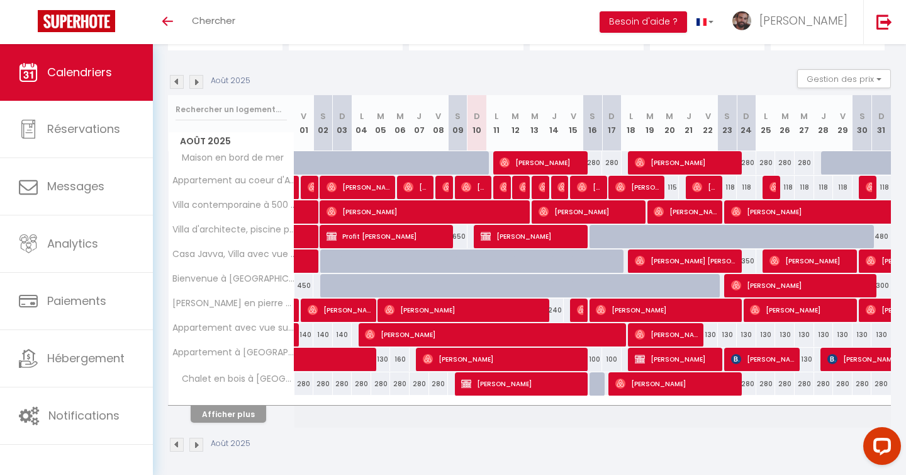
scroll to position [116, 0]
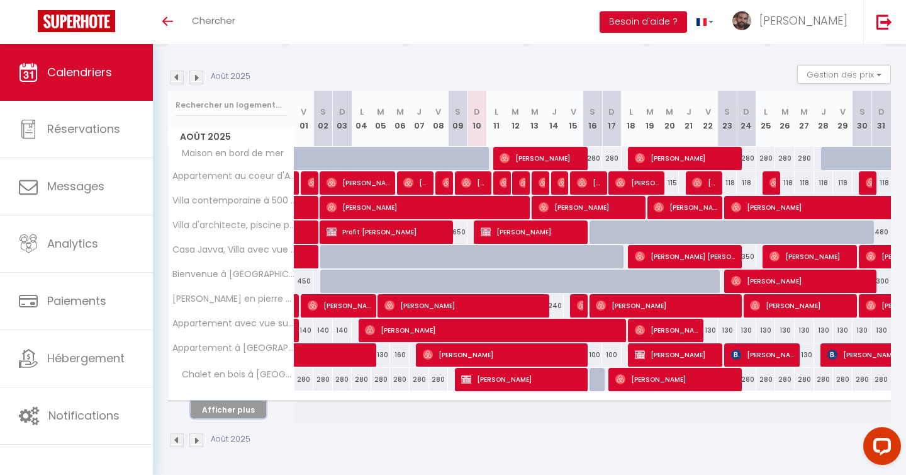
click at [232, 410] on button "Afficher plus" at bounding box center [229, 409] width 76 height 17
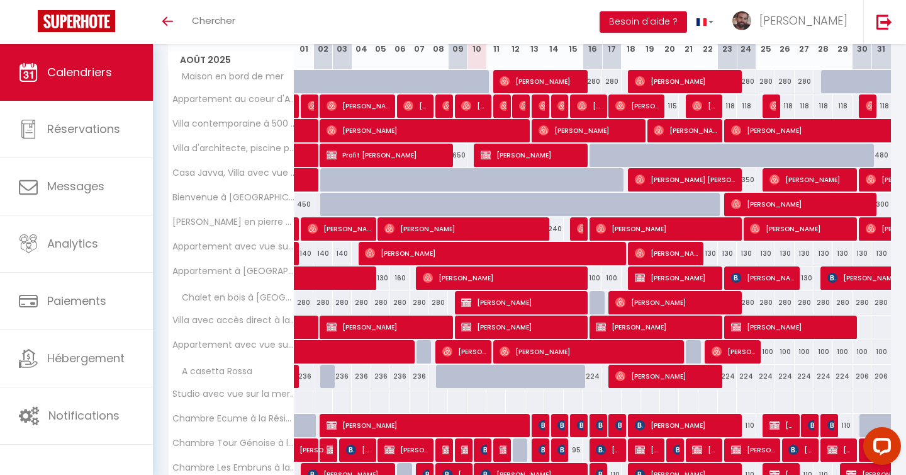
scroll to position [195, 0]
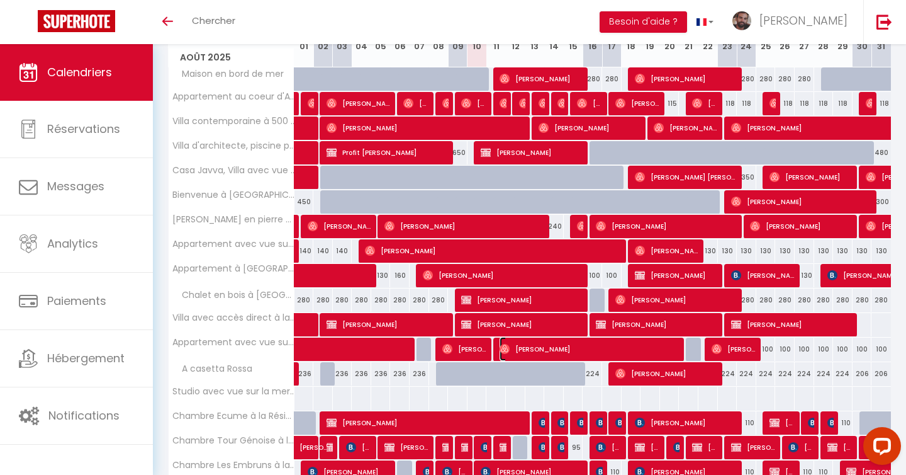
click at [504, 347] on img at bounding box center [505, 349] width 10 height 10
select select "OK"
select select "0"
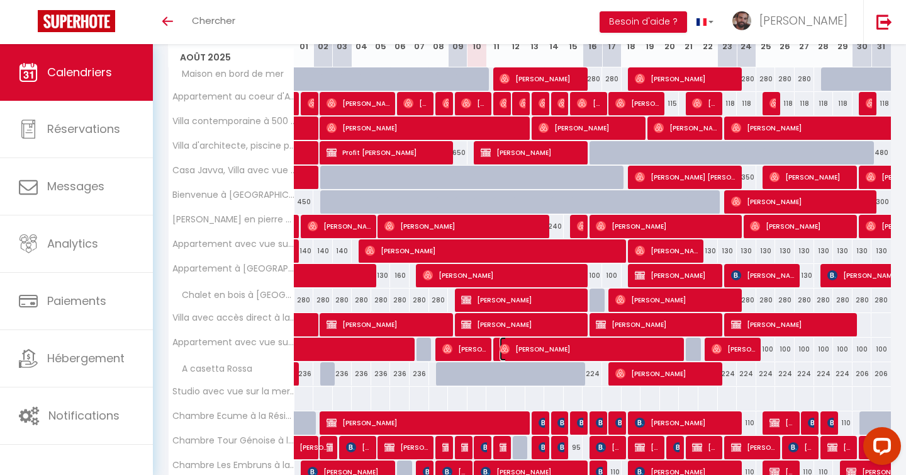
select select "1"
select select
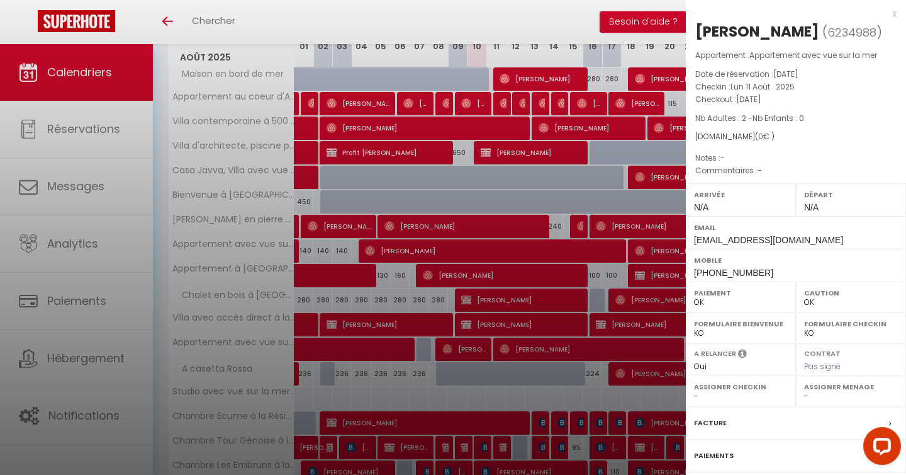
click at [406, 13] on div at bounding box center [453, 237] width 906 height 475
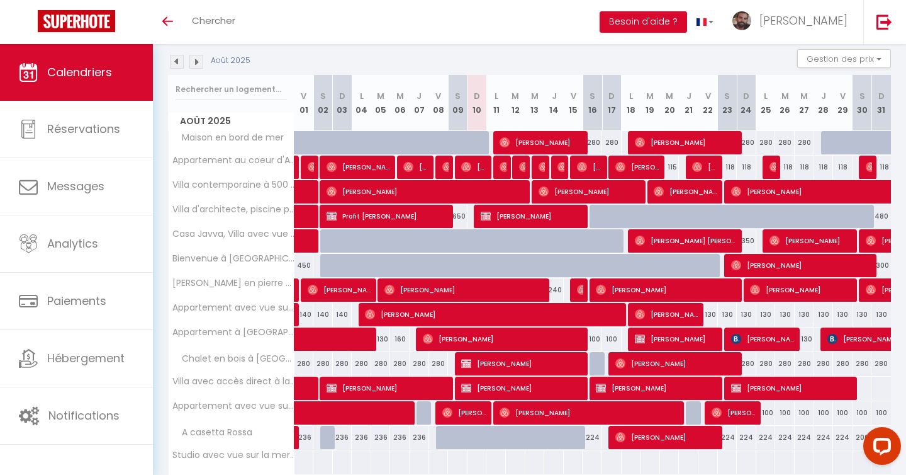
scroll to position [122, 0]
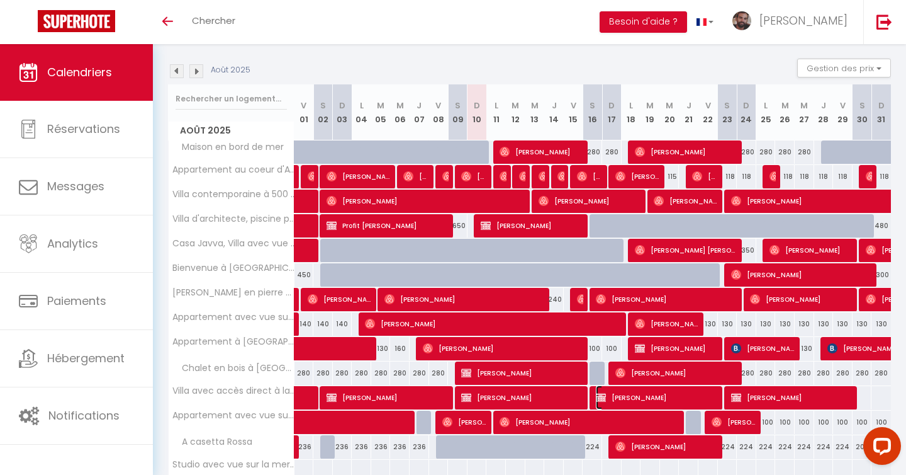
click at [602, 396] on img at bounding box center [601, 397] width 10 height 10
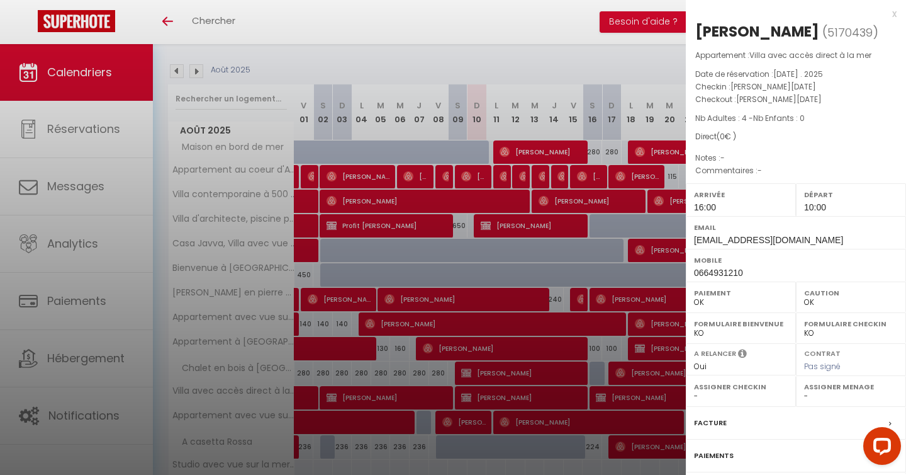
click at [533, 81] on div at bounding box center [453, 237] width 906 height 475
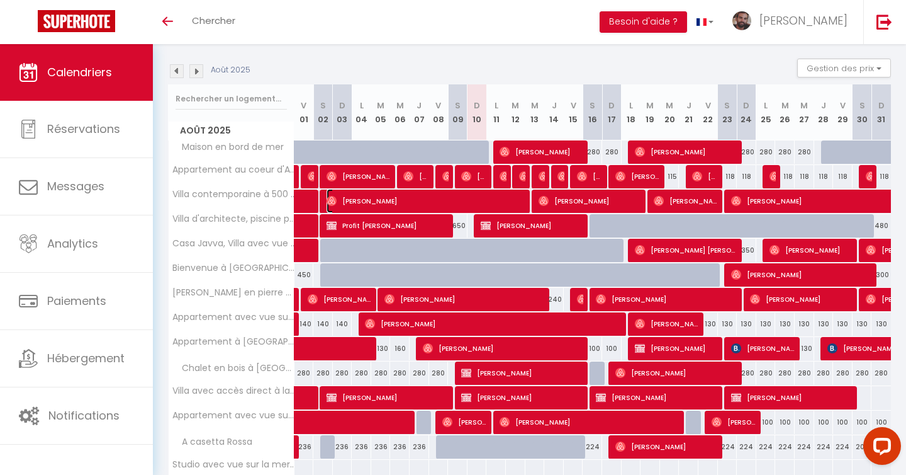
click at [332, 206] on span "[PERSON_NAME]" at bounding box center [427, 201] width 201 height 24
select select "1"
select select "24334"
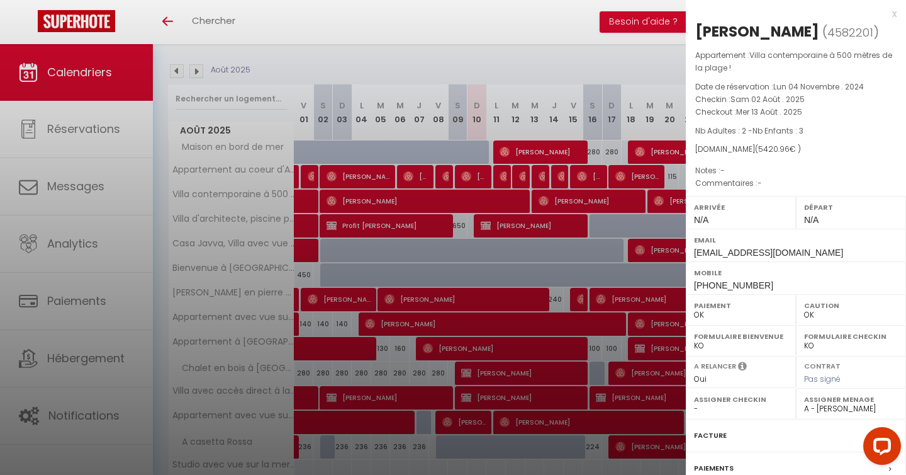
click at [535, 150] on div at bounding box center [453, 237] width 906 height 475
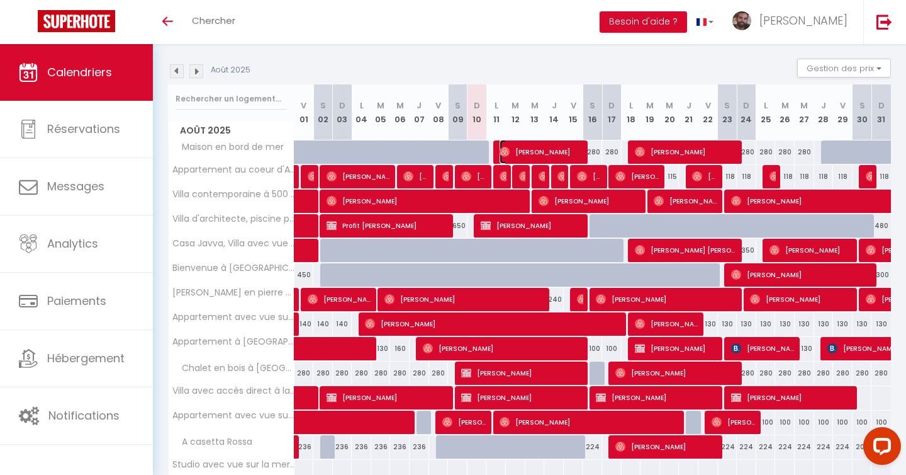
click at [548, 150] on span "[PERSON_NAME]" at bounding box center [542, 152] width 84 height 24
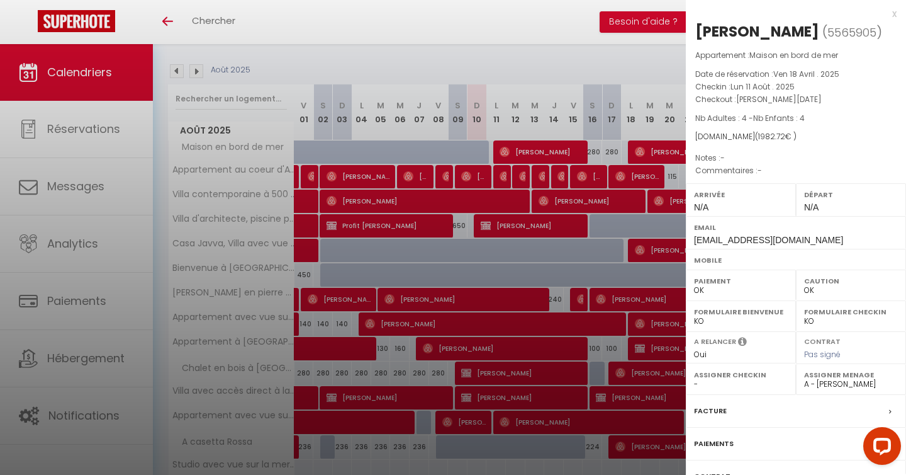
click at [346, 65] on div at bounding box center [453, 237] width 906 height 475
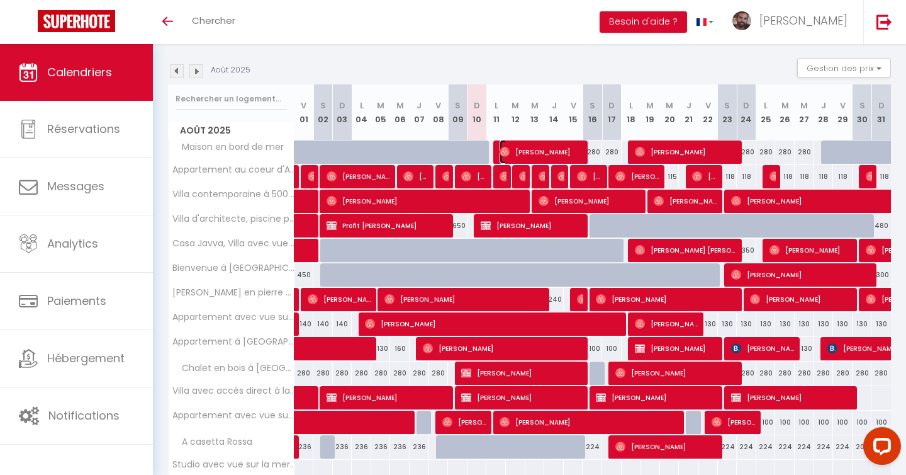
click at [527, 150] on span "[PERSON_NAME]" at bounding box center [542, 152] width 84 height 24
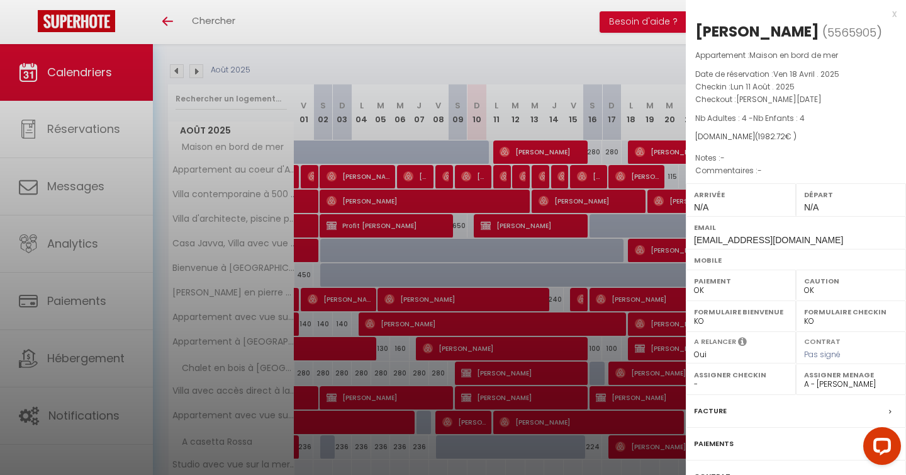
click at [474, 55] on div at bounding box center [453, 237] width 906 height 475
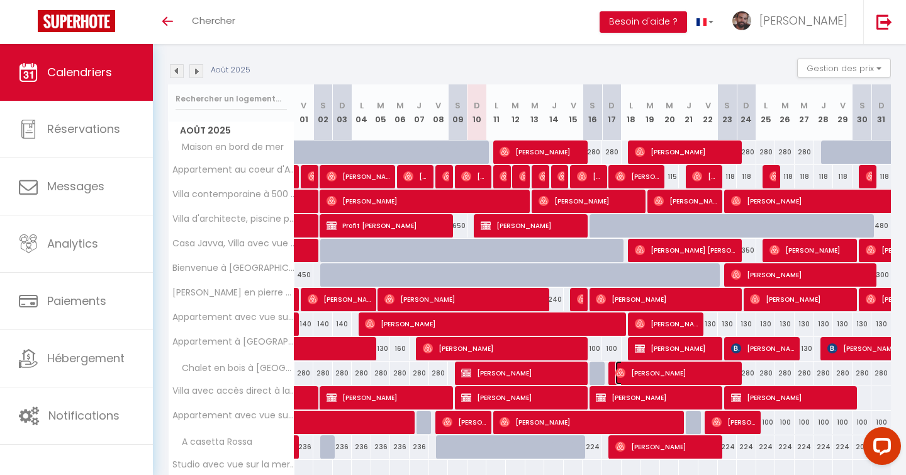
click at [631, 374] on span "[PERSON_NAME]" at bounding box center [677, 373] width 123 height 24
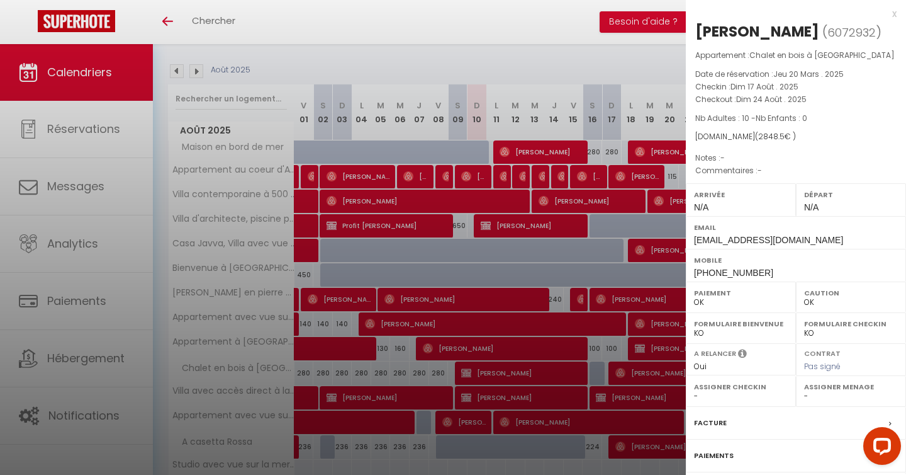
click at [522, 63] on div at bounding box center [453, 237] width 906 height 475
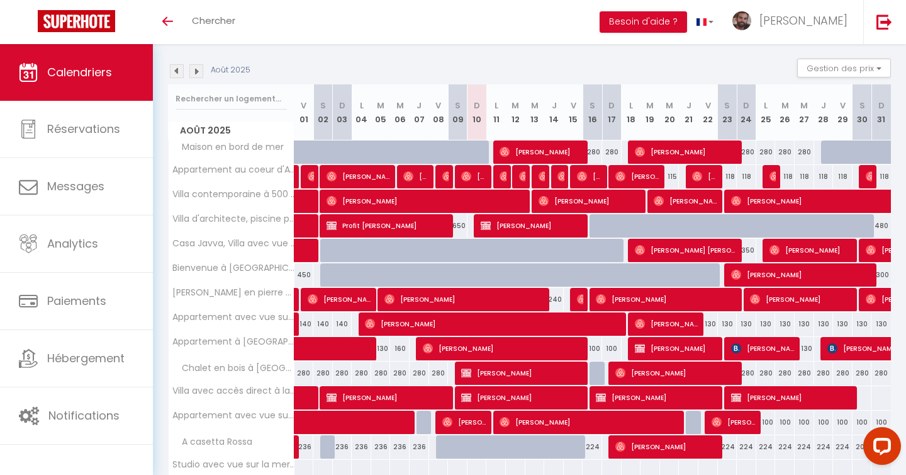
click at [653, 199] on div at bounding box center [658, 201] width 20 height 24
click at [659, 201] on img at bounding box center [659, 201] width 10 height 10
select select "24334"
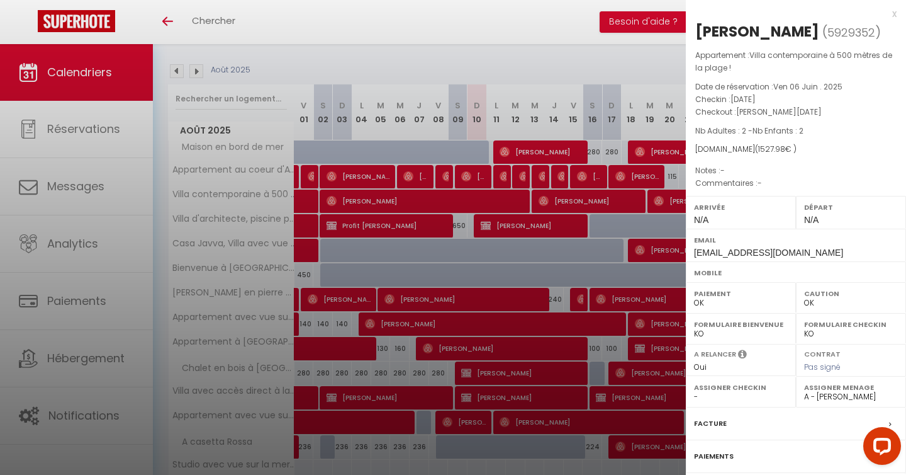
click at [431, 48] on div at bounding box center [453, 237] width 906 height 475
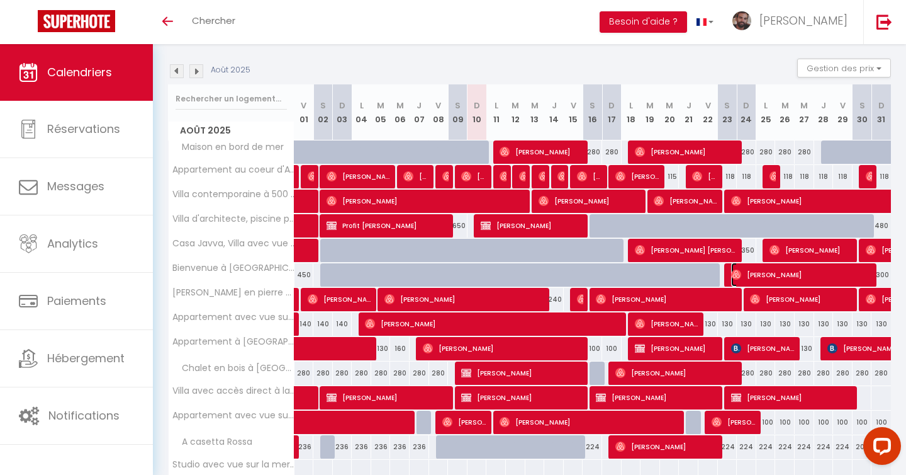
click at [733, 269] on span "[PERSON_NAME]" at bounding box center [802, 274] width 143 height 24
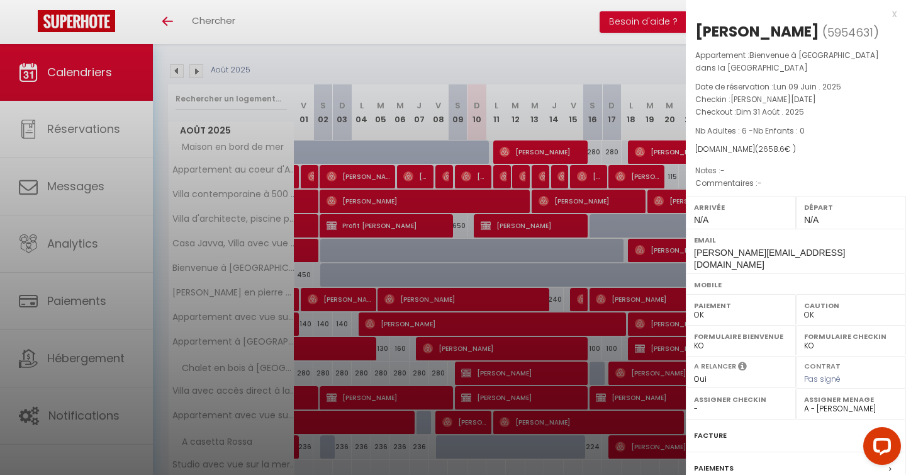
click at [596, 62] on div at bounding box center [453, 237] width 906 height 475
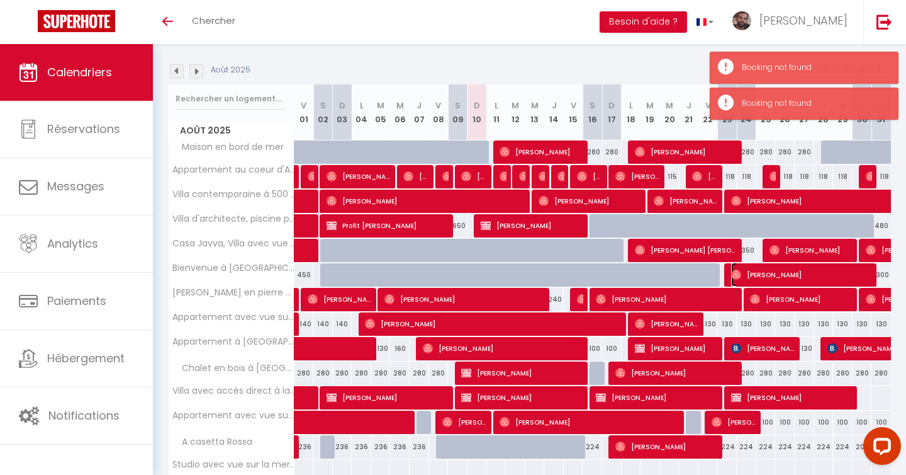
click at [736, 275] on img at bounding box center [736, 274] width 10 height 10
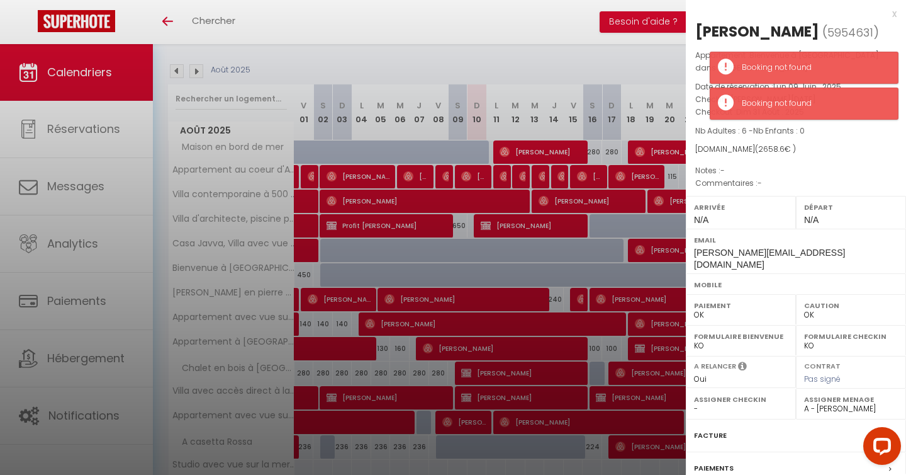
click at [630, 76] on div at bounding box center [453, 237] width 906 height 475
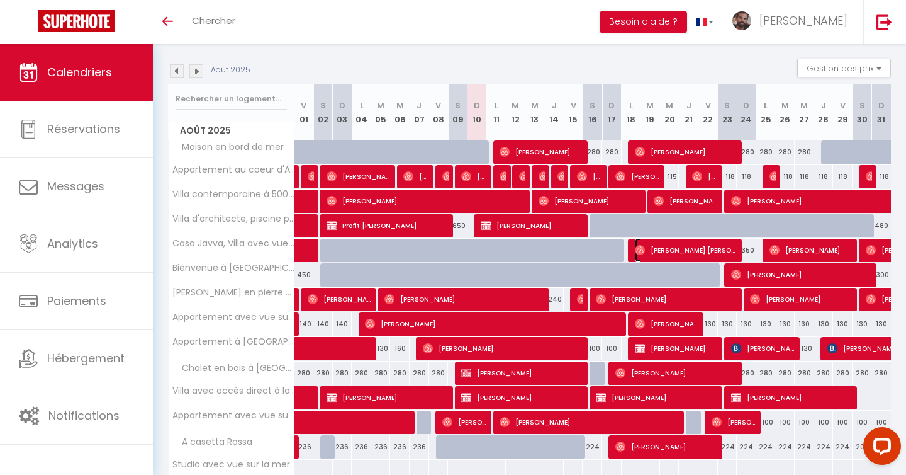
click at [729, 246] on span "[PERSON_NAME] [PERSON_NAME]" at bounding box center [687, 250] width 104 height 24
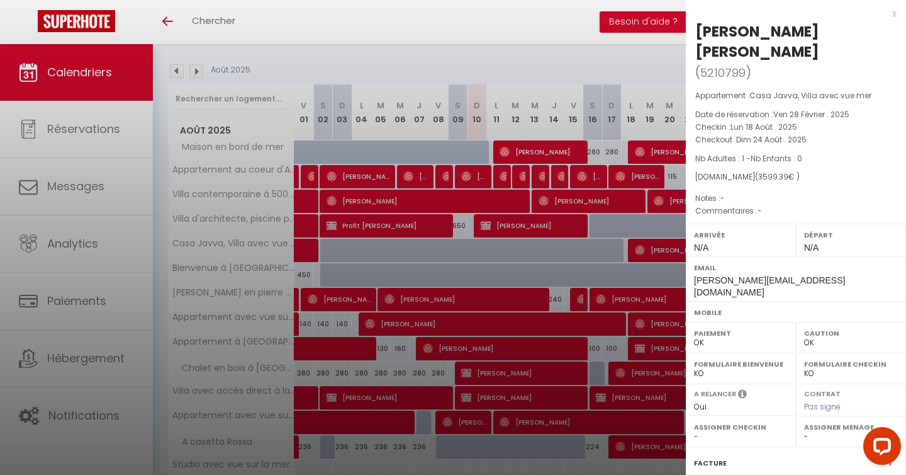
click at [623, 54] on div at bounding box center [453, 237] width 906 height 475
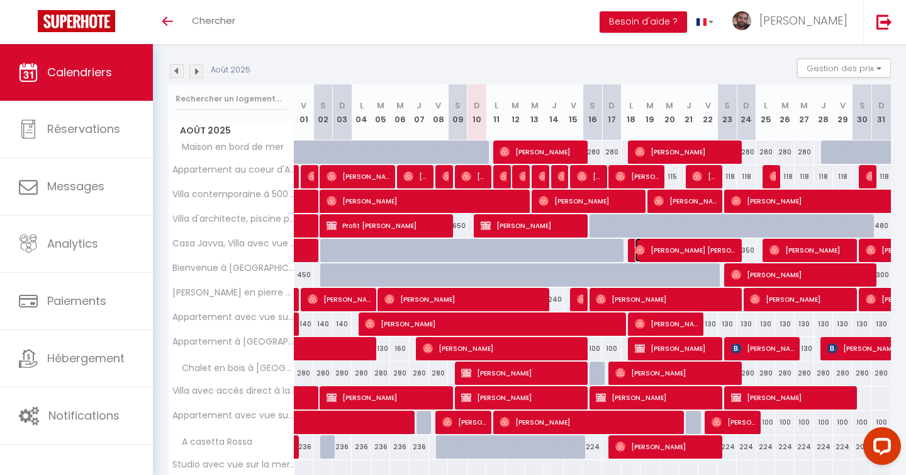
click at [684, 247] on span "[PERSON_NAME] [PERSON_NAME]" at bounding box center [687, 250] width 104 height 24
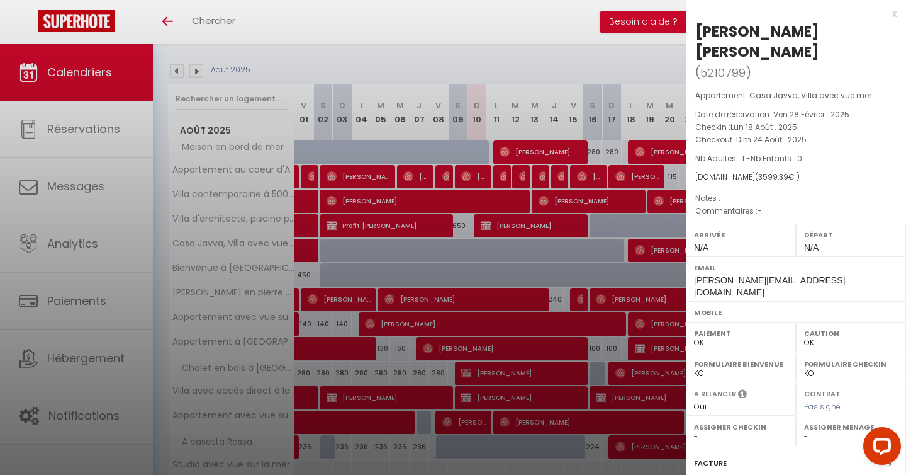
click at [616, 50] on div at bounding box center [453, 237] width 906 height 475
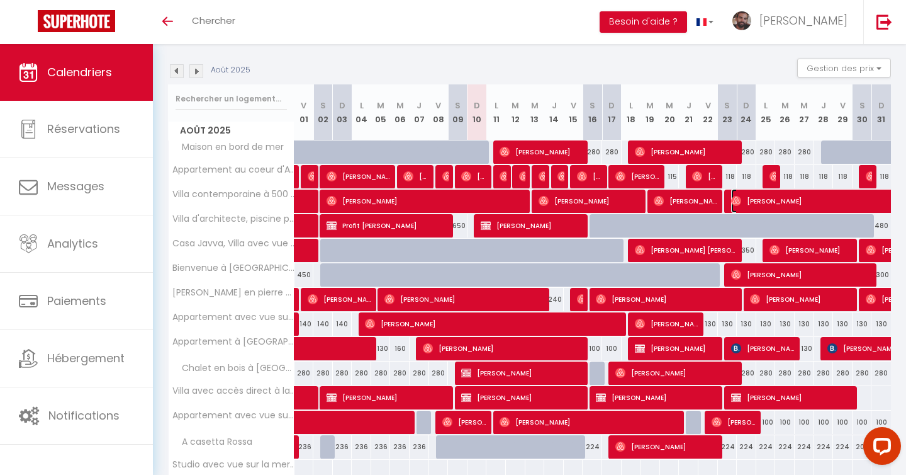
click at [732, 200] on img at bounding box center [736, 201] width 10 height 10
select select "24334"
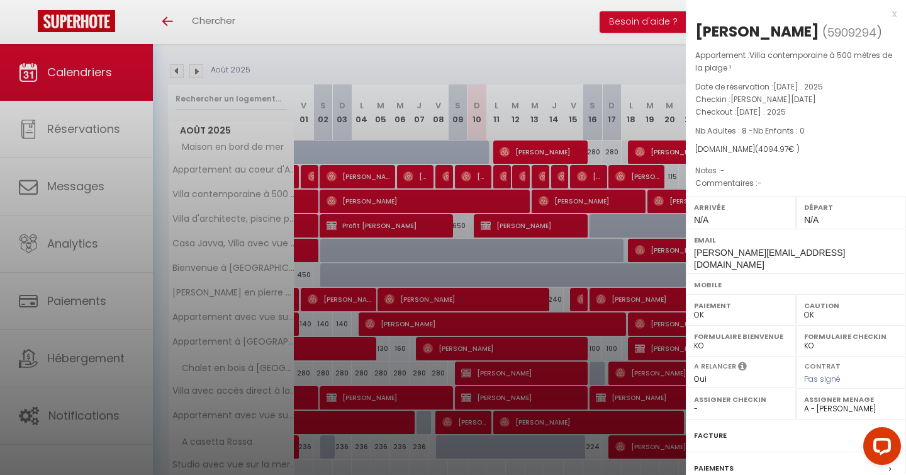
click at [665, 64] on div at bounding box center [453, 237] width 906 height 475
